Goal: Complete application form: Complete application form

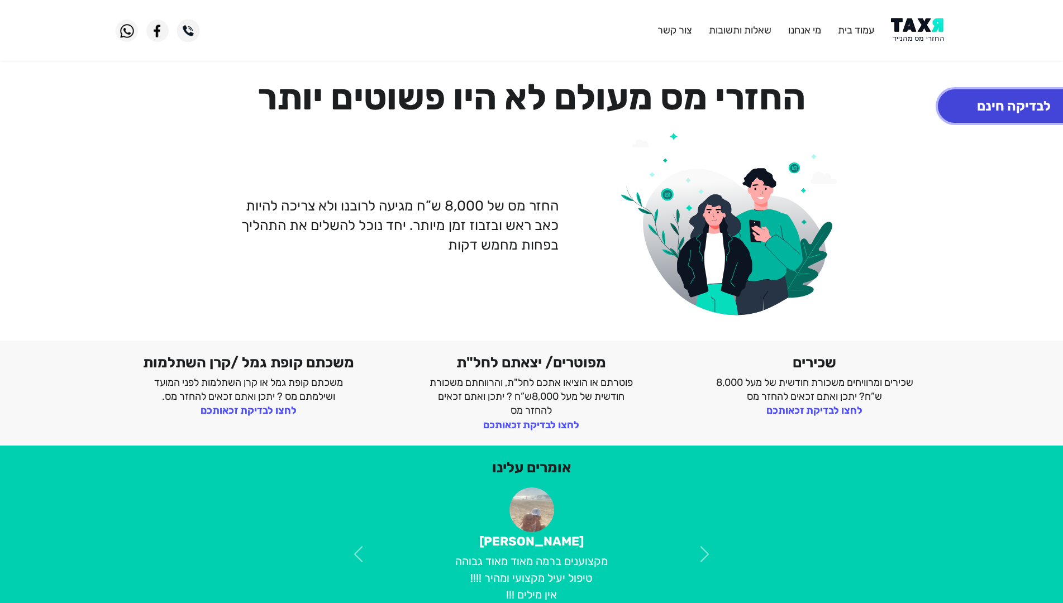
click at [963, 105] on button "לבדיקה חינם" at bounding box center [1014, 106] width 152 height 34
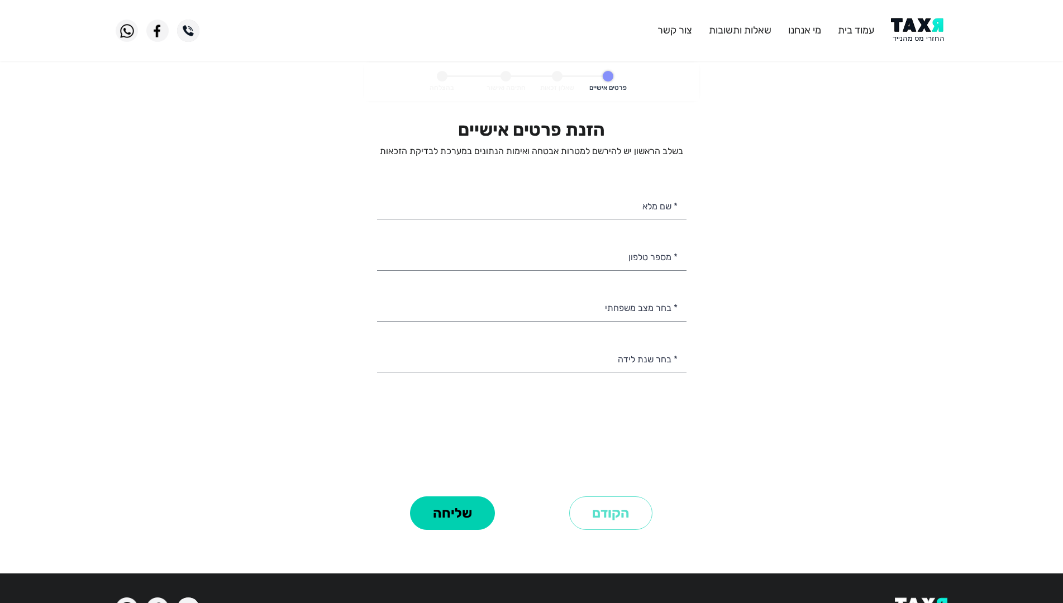
select select
click at [637, 210] on input "* שם מלא" at bounding box center [531, 205] width 309 height 28
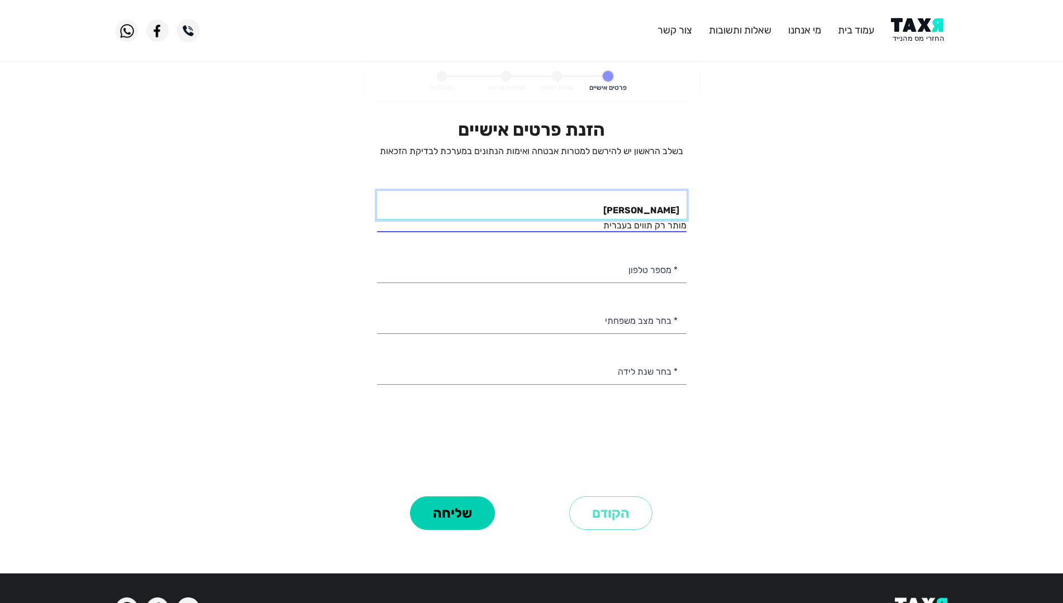
type input "[PERSON_NAME]"
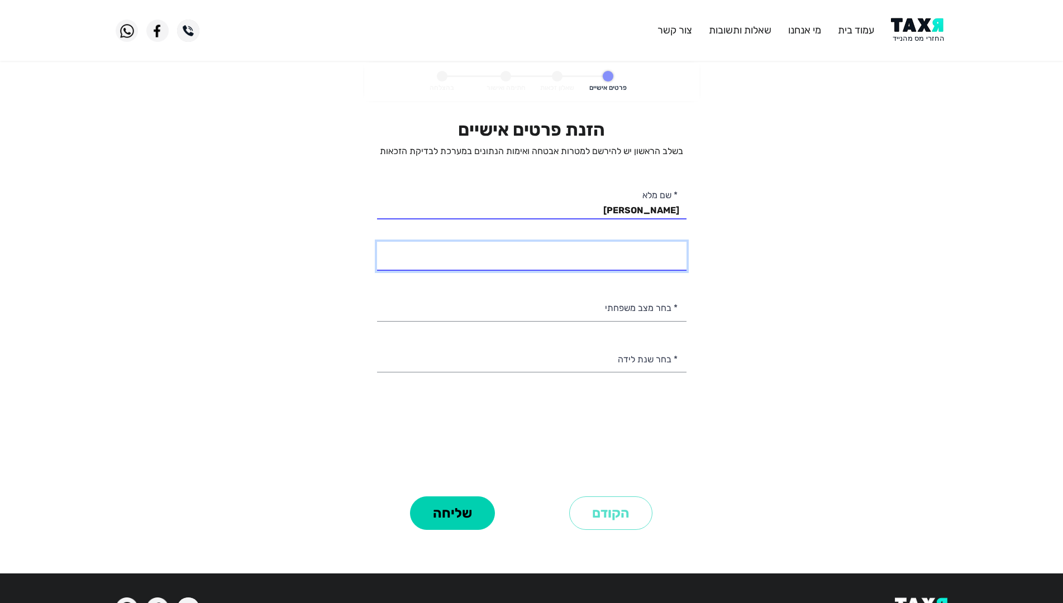
click at [642, 275] on div "הזנת פרטים אישיים בשלב הראשון יש להירשם למטרות אבטחה ואימות הנתונים במערכת לבדי…" at bounding box center [531, 306] width 309 height 374
click at [758, 294] on personal-details "פרטים אישיים שאלון זכאות חתימה ואישור בהצלחה הזנת פרטים אישיים בשלב הראשון יש ל…" at bounding box center [531, 314] width 1063 height 502
click at [642, 255] on input "* מספר טלפון" at bounding box center [531, 256] width 309 height 28
type input "050-6770049"
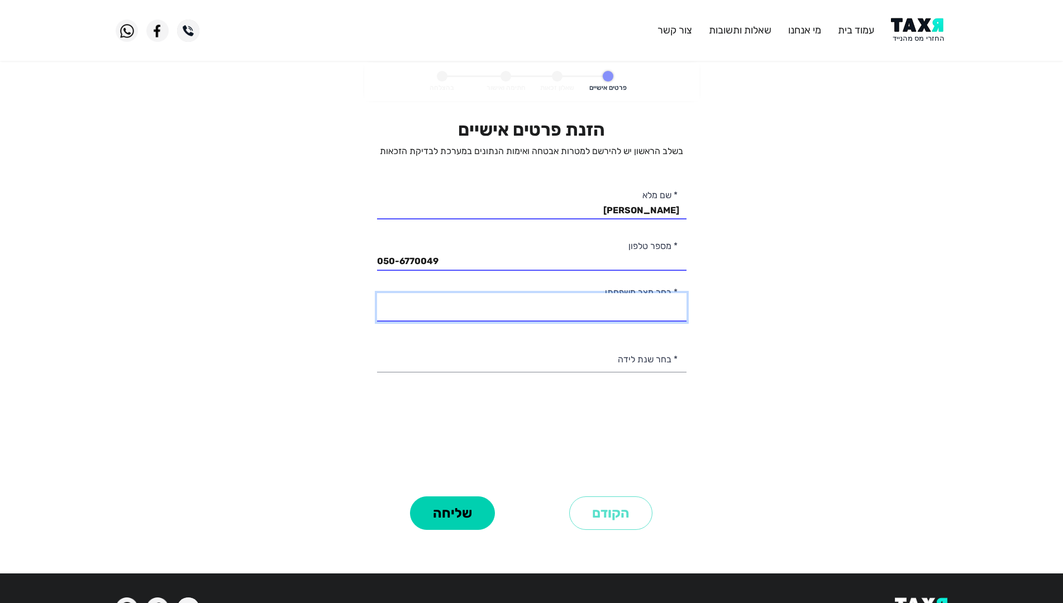
click at [595, 304] on select "רווק/ה נשוי/[PERSON_NAME]/ה אלמן/נה" at bounding box center [531, 307] width 309 height 28
select select "1: Single"
click at [377, 293] on select "רווק/ה נשוי/[PERSON_NAME]/ה אלמן/נה" at bounding box center [531, 307] width 309 height 28
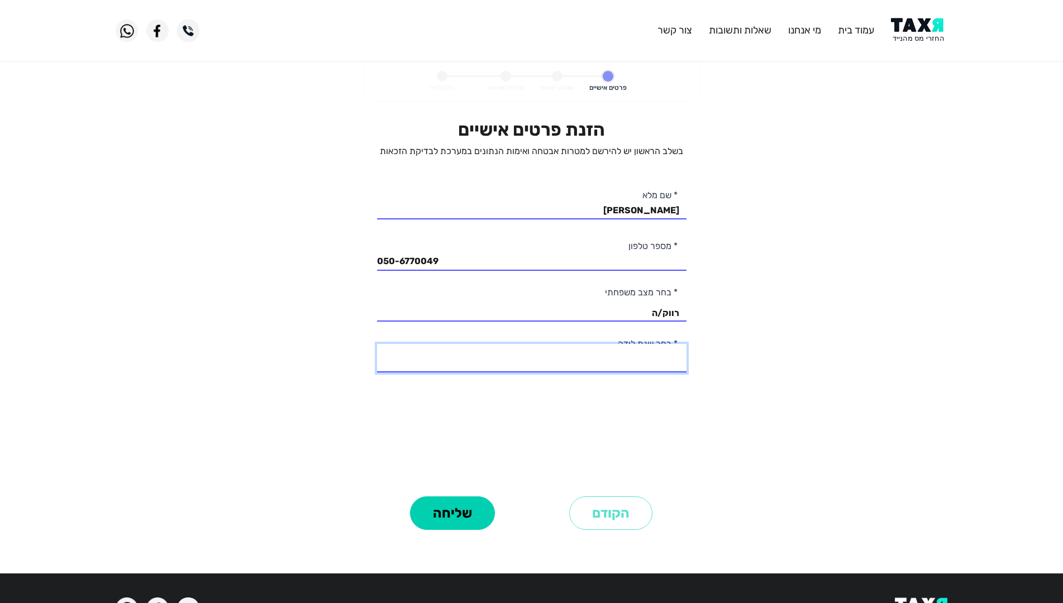
click at [644, 352] on select "2003 2002 2001 2000 1999 1998 1997 1996 1995 1994 1993 1992 1991 1990 1989 1988…" at bounding box center [531, 358] width 309 height 28
select select "17: 1987"
click at [377, 344] on select "2003 2002 2001 2000 1999 1998 1997 1996 1995 1994 1993 1992 1991 1990 1989 1988…" at bounding box center [531, 358] width 309 height 28
click at [466, 508] on button "שליחה" at bounding box center [452, 514] width 85 height 34
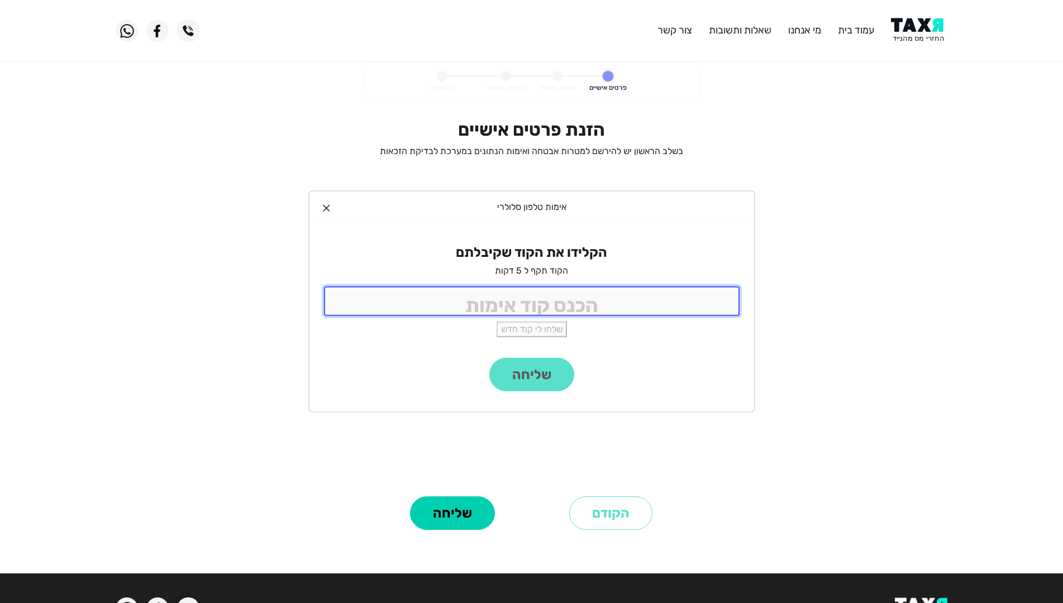
click at [529, 296] on input "tel" at bounding box center [532, 302] width 416 height 30
type input "1150"
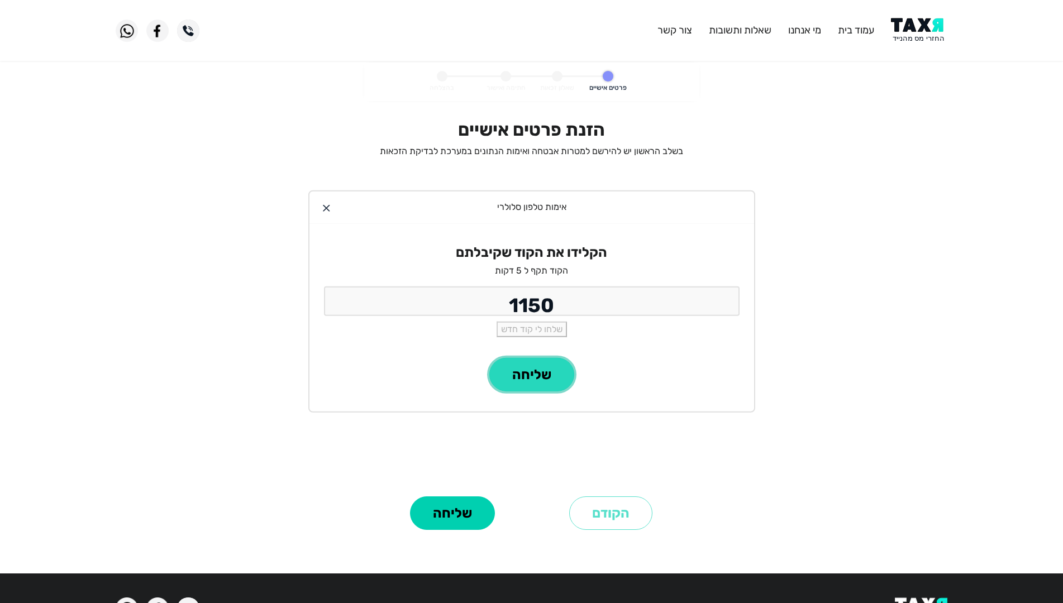
click at [522, 379] on button "שליחה" at bounding box center [531, 375] width 85 height 34
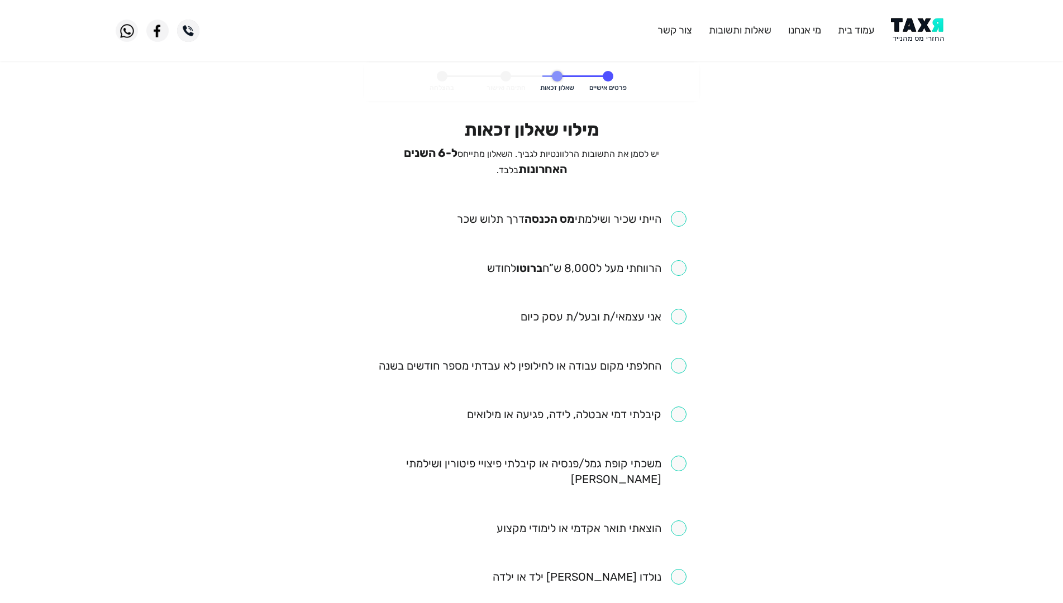
click at [683, 262] on input "checkbox" at bounding box center [586, 268] width 199 height 16
checkbox input "true"
click at [672, 214] on input "checkbox" at bounding box center [572, 219] width 230 height 16
checkbox input "true"
click at [680, 315] on input "checkbox" at bounding box center [604, 317] width 166 height 16
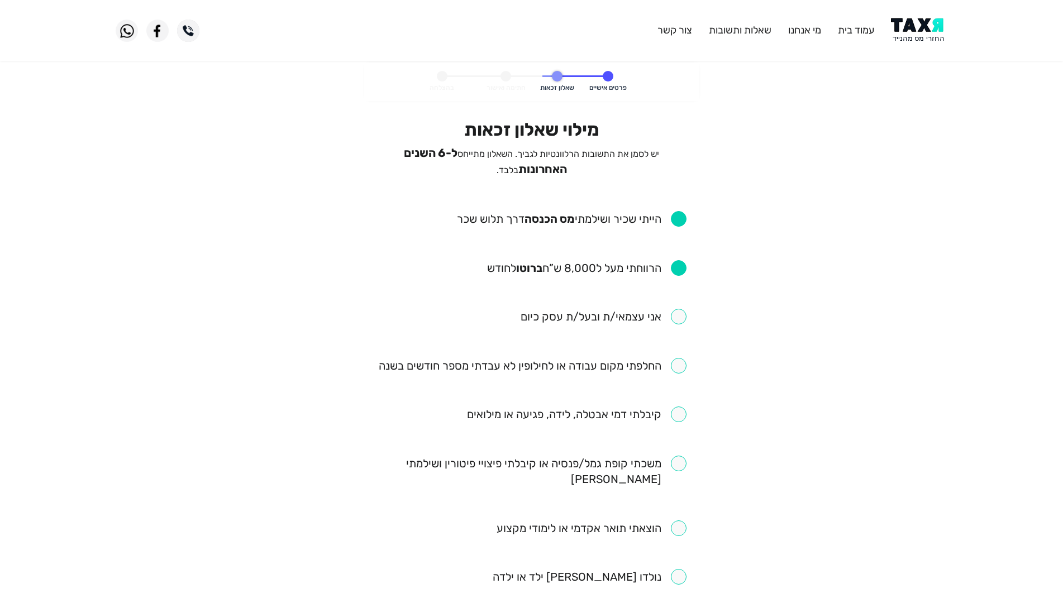
checkbox input "true"
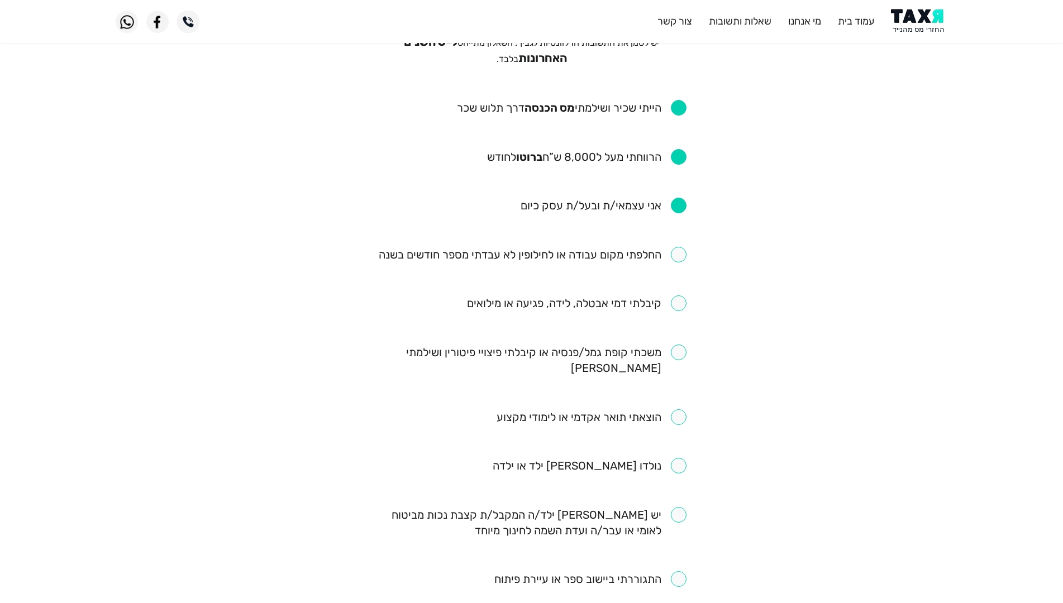
scroll to position [112, 0]
click at [681, 251] on input "checkbox" at bounding box center [533, 254] width 308 height 16
checkbox input "true"
click at [681, 295] on input "checkbox" at bounding box center [577, 303] width 220 height 16
checkbox input "true"
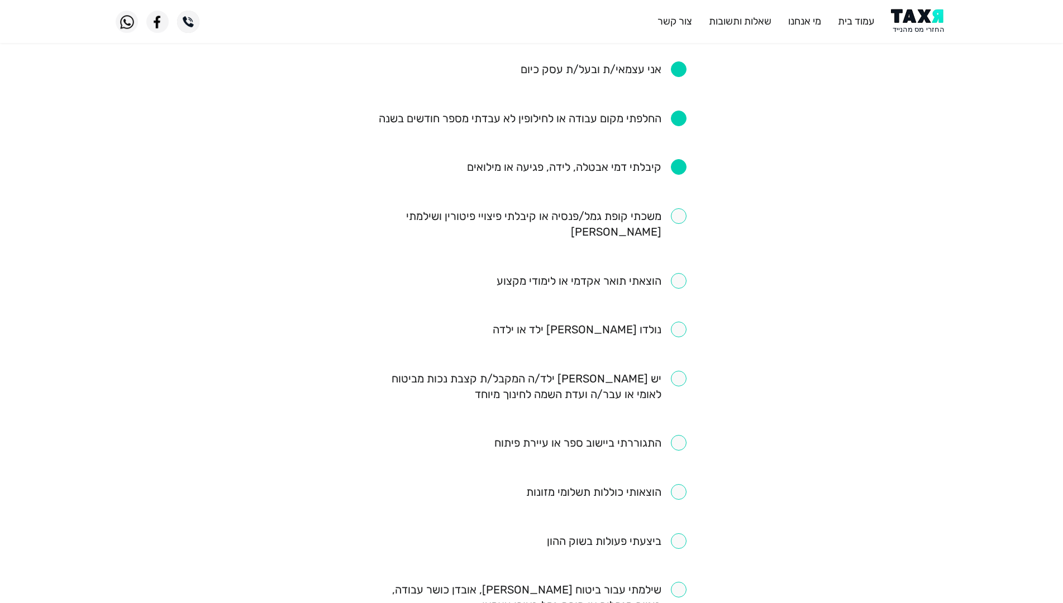
scroll to position [279, 0]
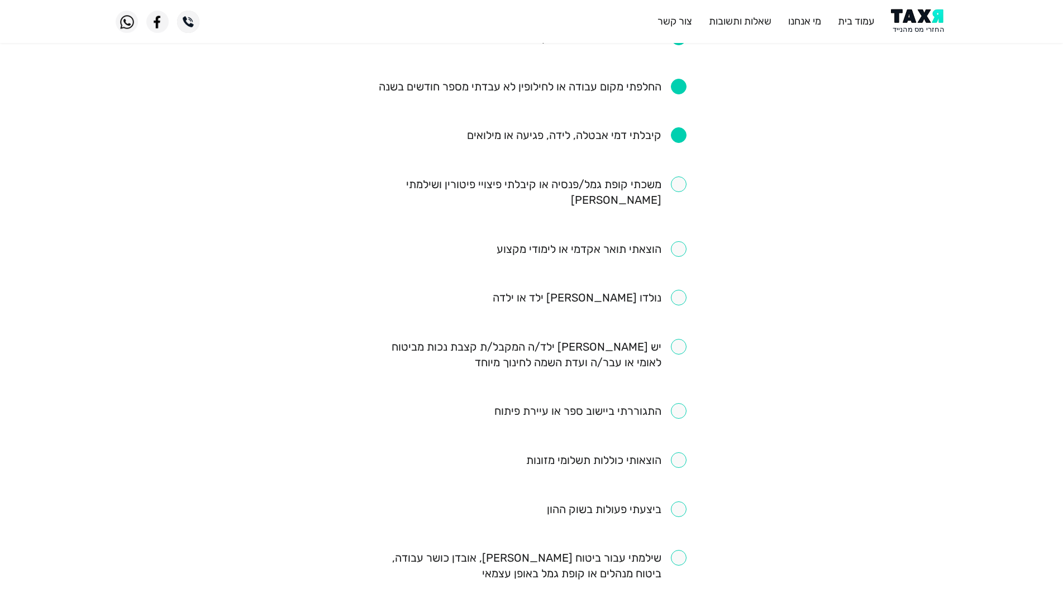
click at [678, 403] on input "checkbox" at bounding box center [590, 411] width 192 height 16
checkbox input "true"
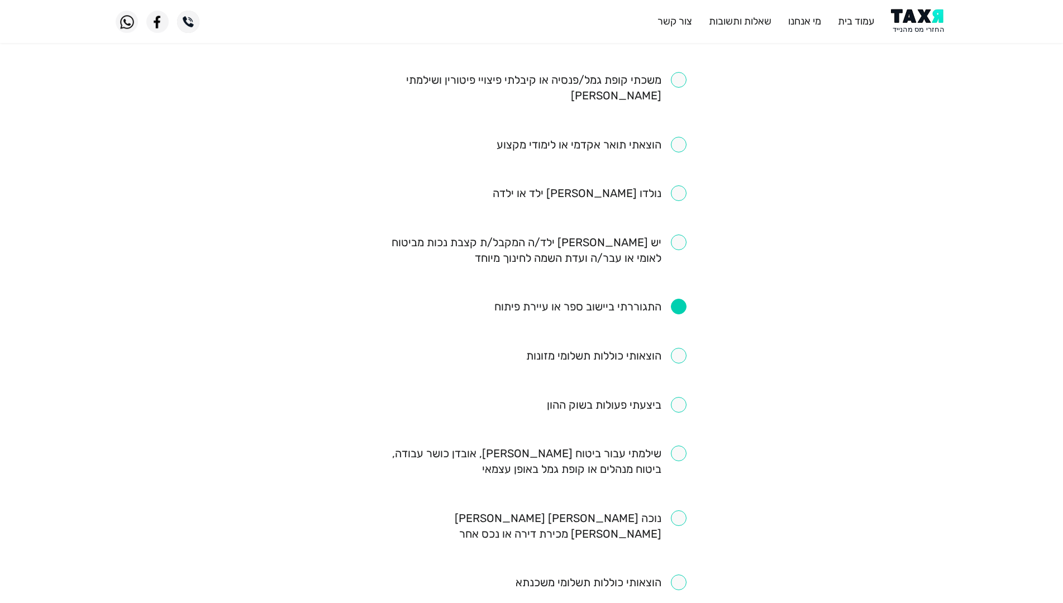
scroll to position [391, 0]
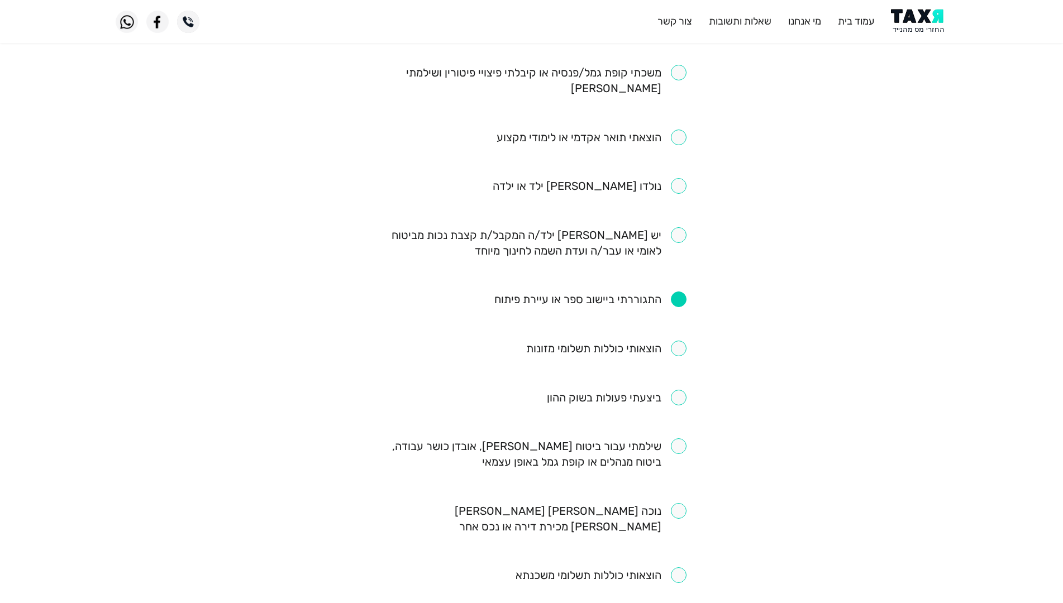
click at [672, 438] on input "checkbox" at bounding box center [531, 453] width 309 height 31
checkbox input "true"
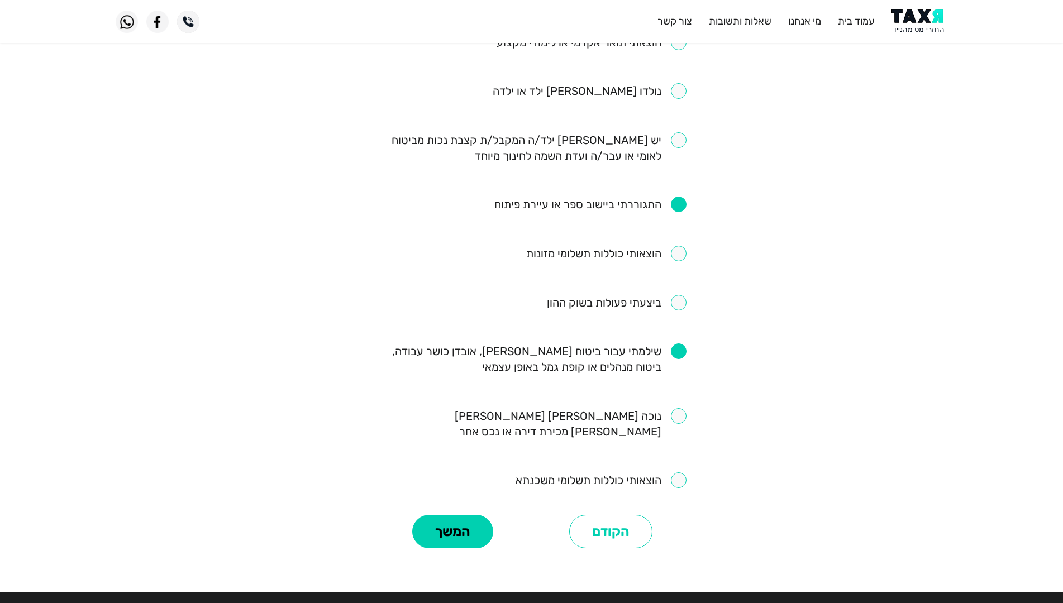
scroll to position [503, 0]
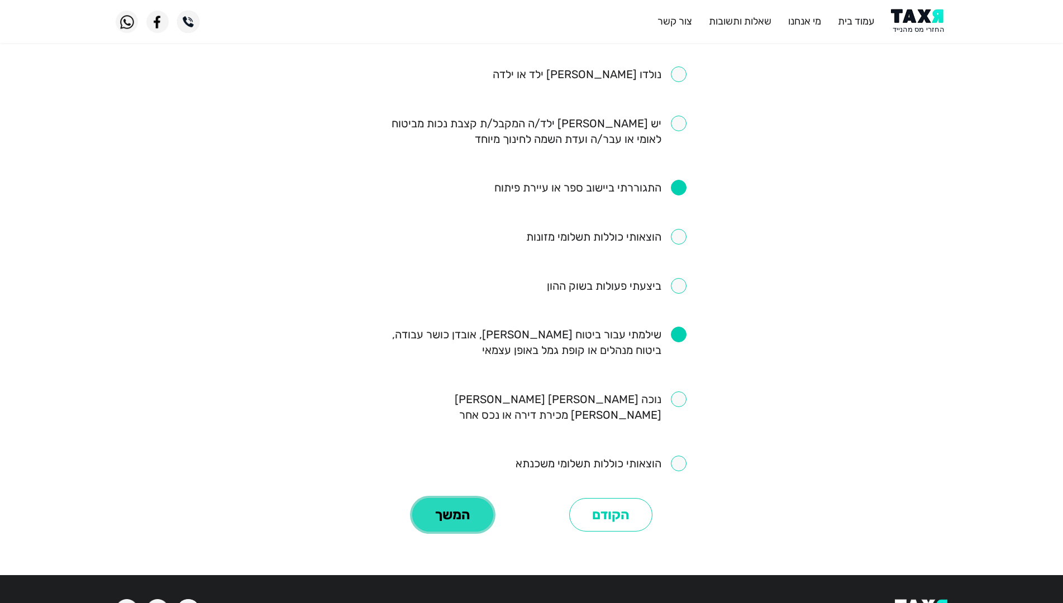
click at [461, 498] on button "המשך" at bounding box center [452, 515] width 81 height 34
